Goal: Navigation & Orientation: Find specific page/section

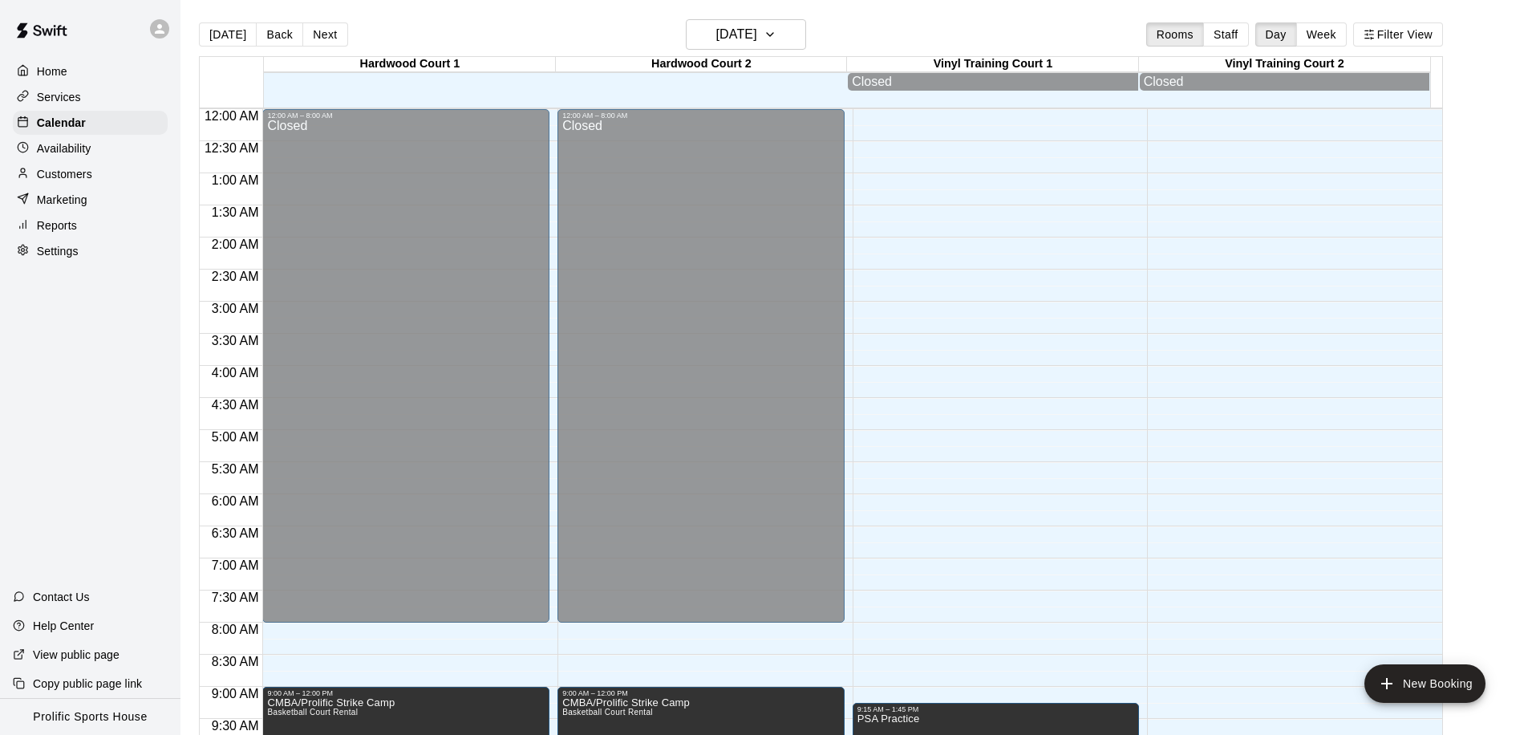
scroll to position [845, 0]
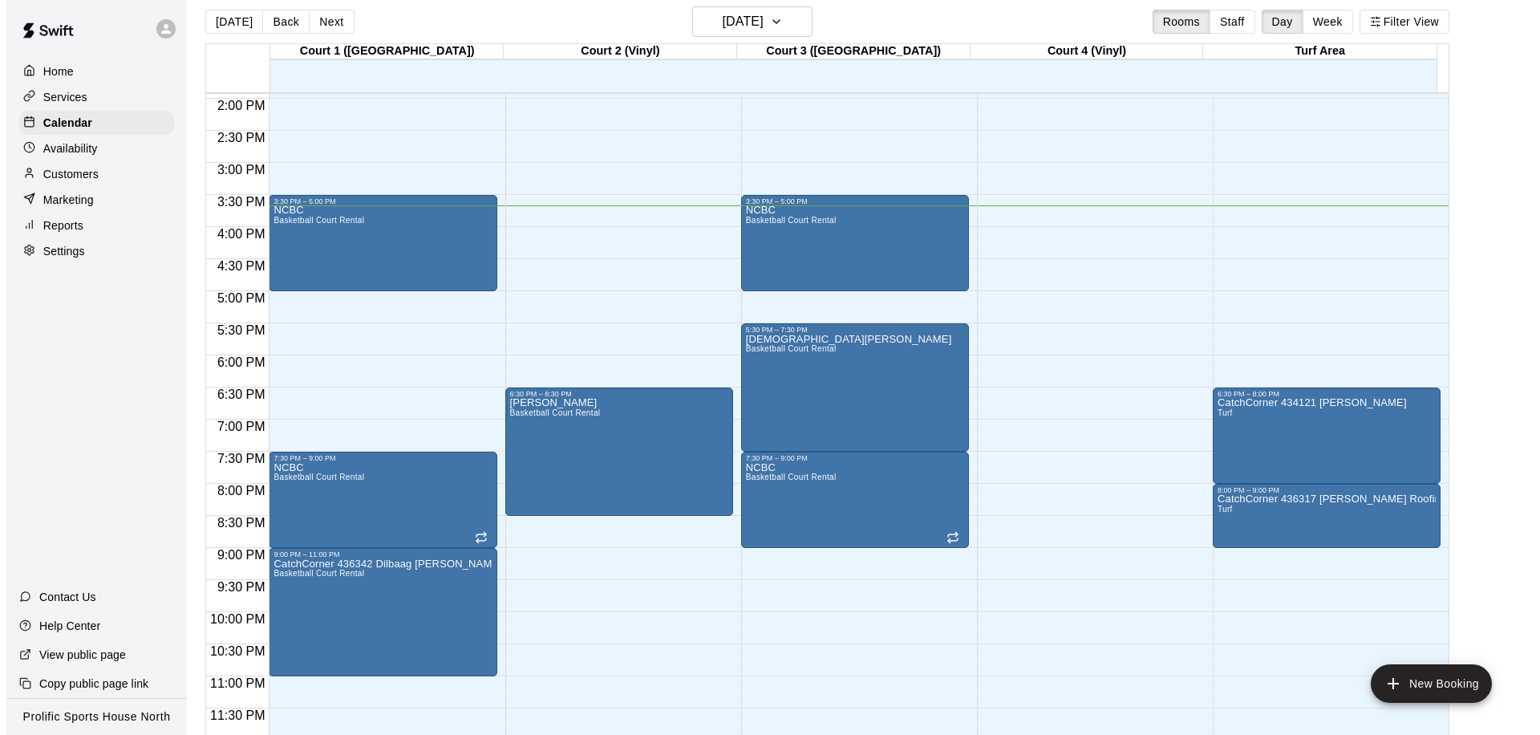
scroll to position [26, 0]
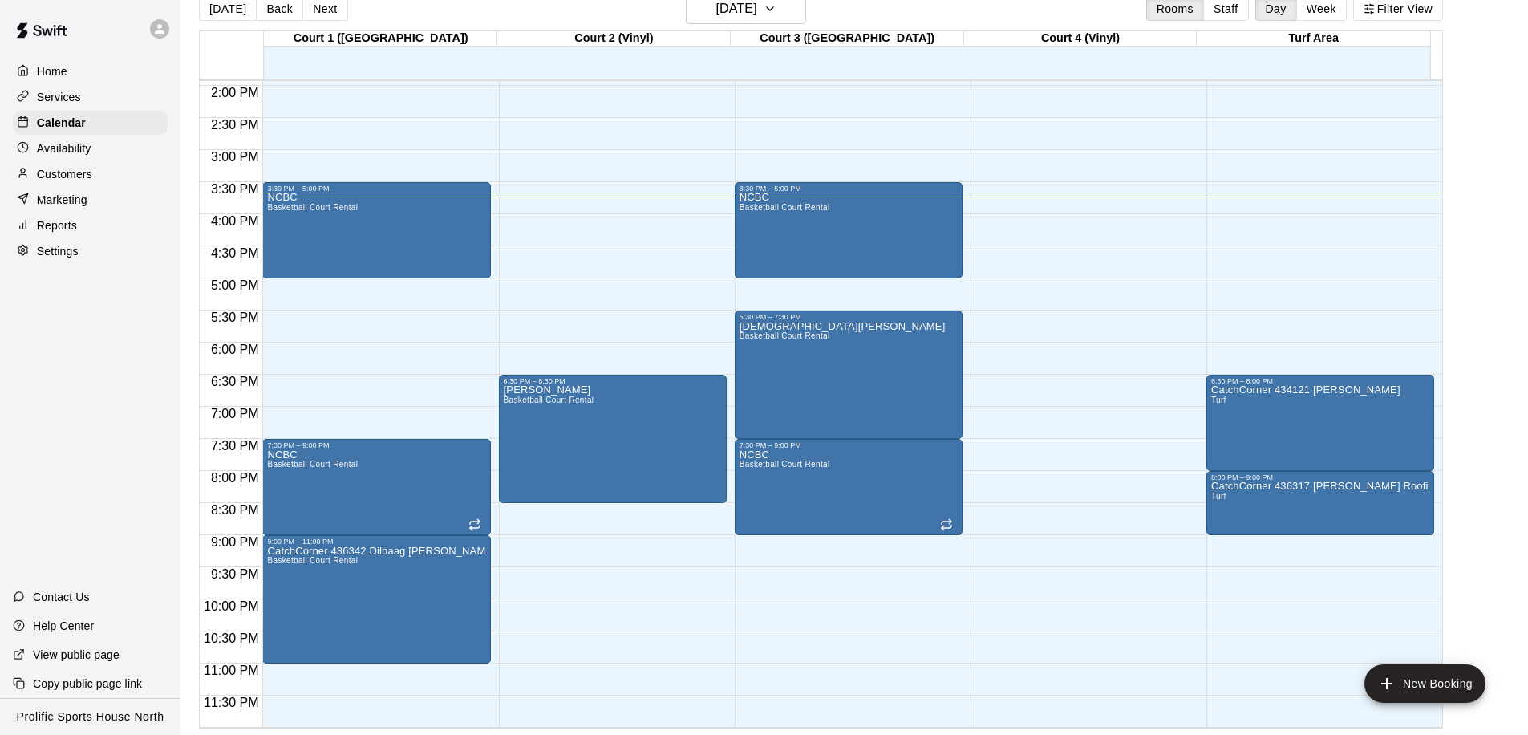
click at [172, 24] on div at bounding box center [164, 29] width 34 height 32
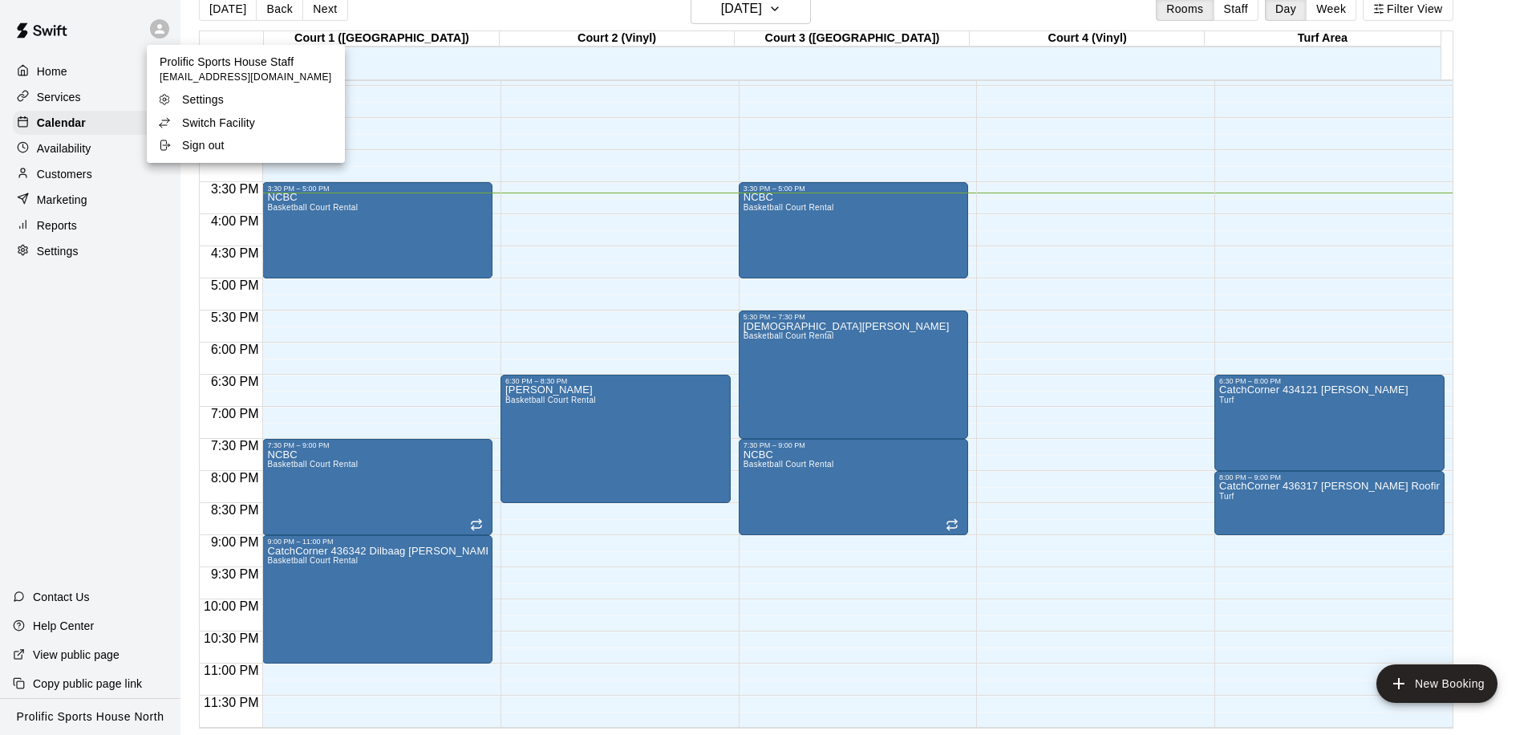
click at [207, 123] on p "Switch Facility" at bounding box center [218, 123] width 73 height 16
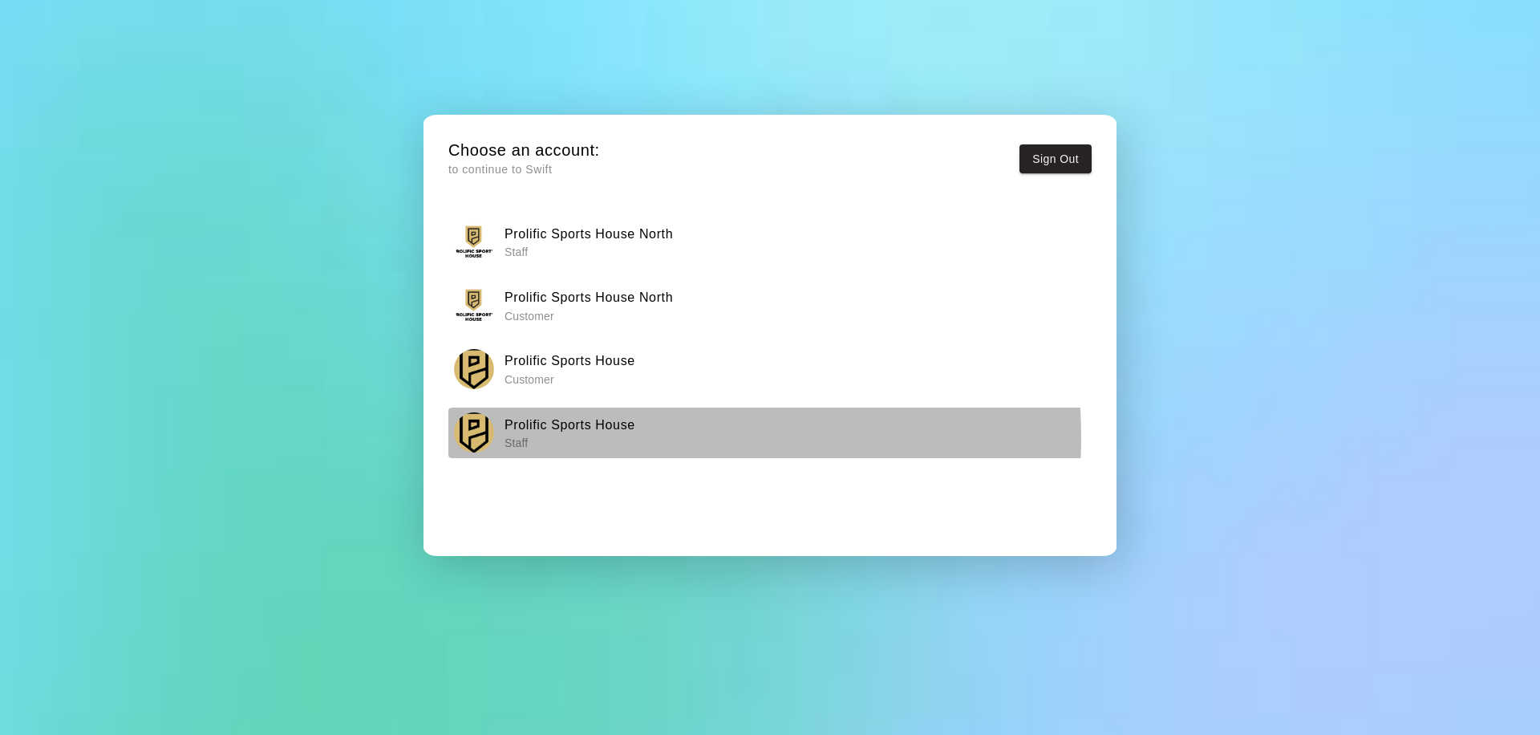
click at [591, 438] on p "Staff" at bounding box center [569, 443] width 131 height 16
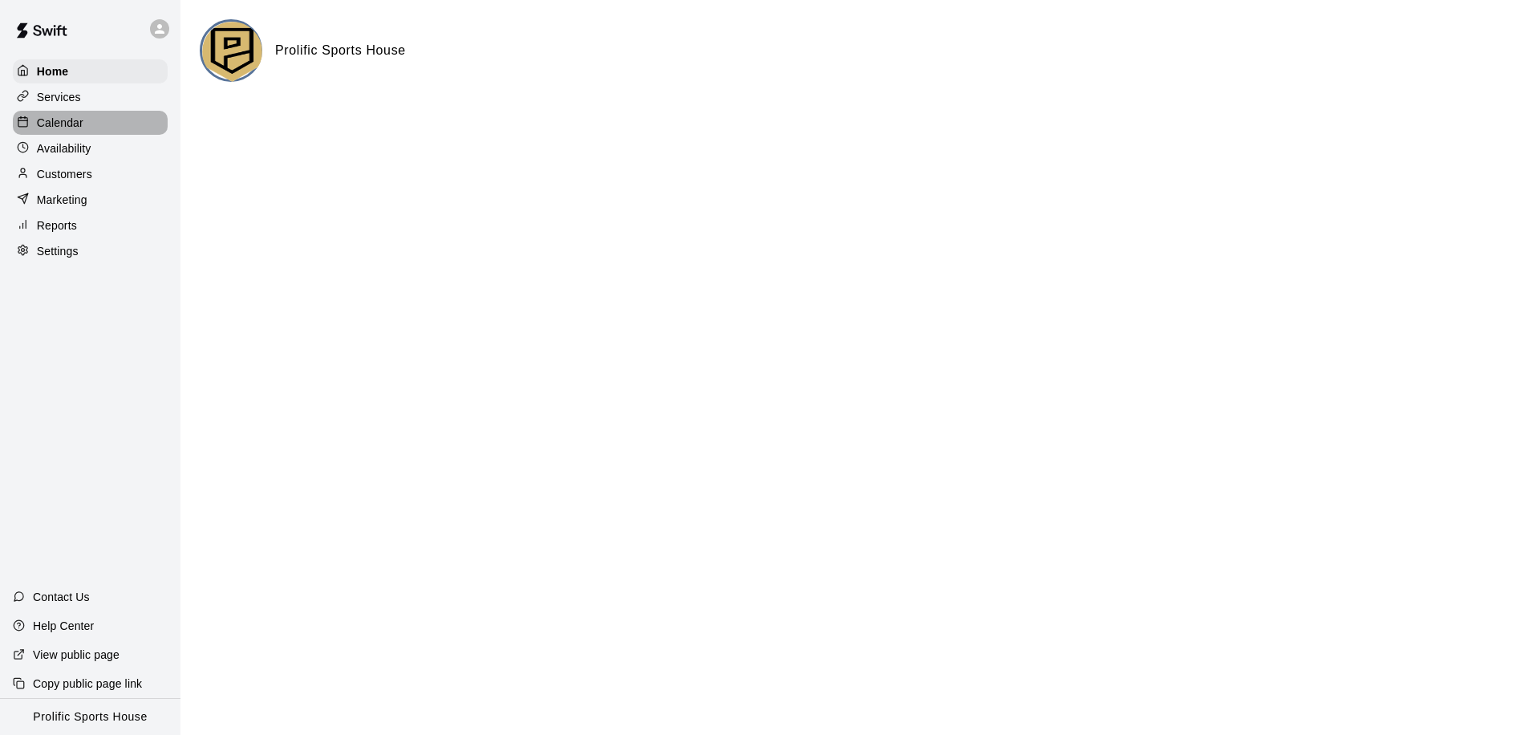
click at [56, 120] on p "Calendar" at bounding box center [60, 123] width 47 height 16
